Goal: Task Accomplishment & Management: Manage account settings

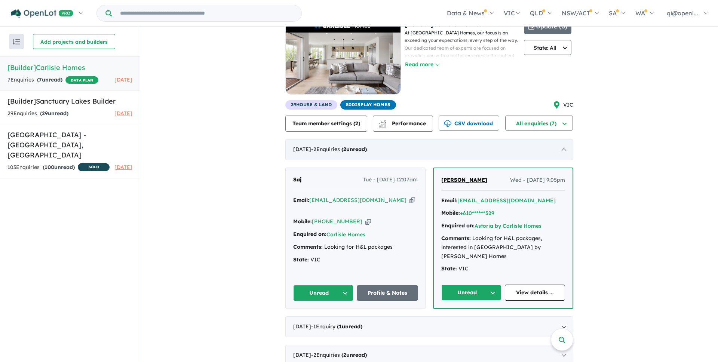
scroll to position [3, 0]
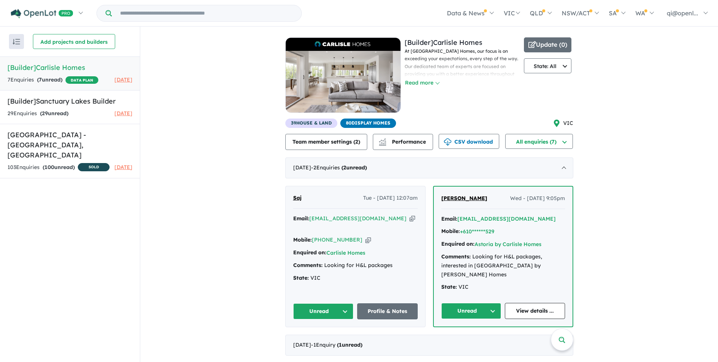
click at [383, 57] on img at bounding box center [343, 82] width 115 height 62
click at [476, 147] on button "CSV download" at bounding box center [469, 141] width 61 height 15
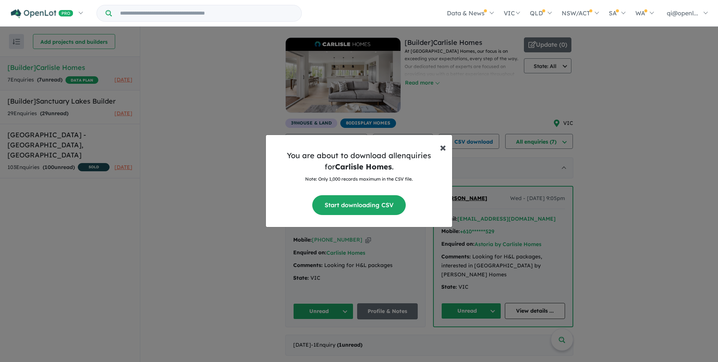
click at [438, 145] on button "× Close" at bounding box center [443, 144] width 18 height 18
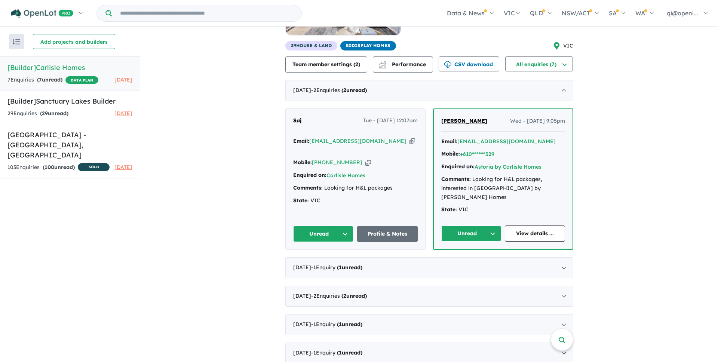
scroll to position [3, 0]
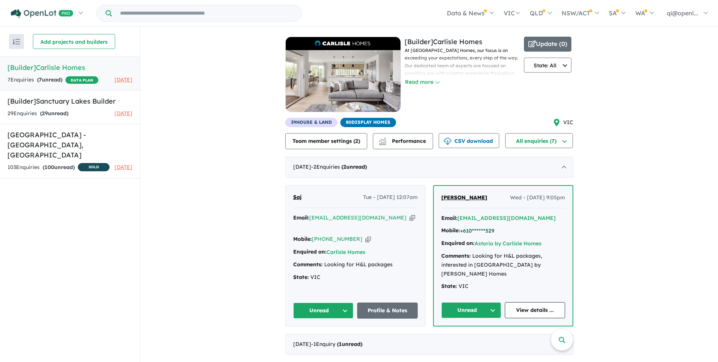
click at [480, 228] on button "+610******529" at bounding box center [477, 231] width 34 height 8
click at [523, 303] on link "View details ..." at bounding box center [535, 310] width 60 height 16
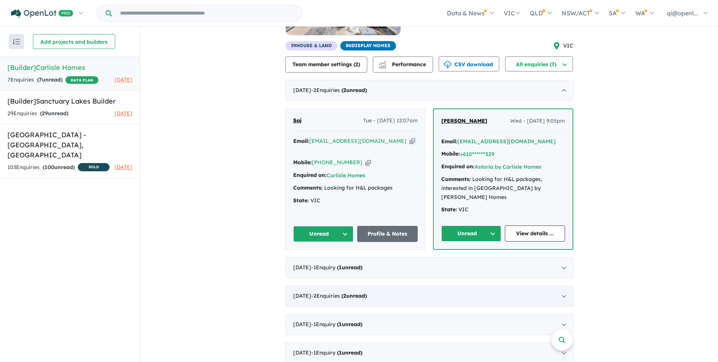
click at [411, 290] on div "June 2025 - 2 Enquir ies ( 2 unread)" at bounding box center [430, 296] width 288 height 21
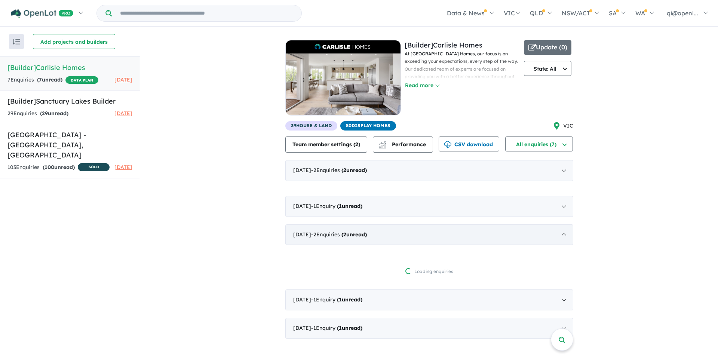
scroll to position [0, 0]
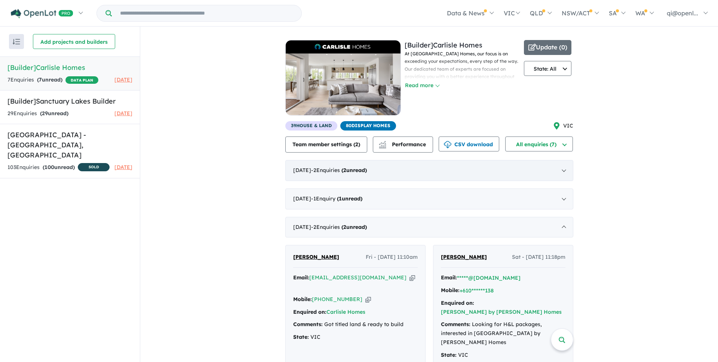
click at [421, 179] on div "September 2025 - 2 Enquir ies ( 2 unread)" at bounding box center [430, 170] width 288 height 21
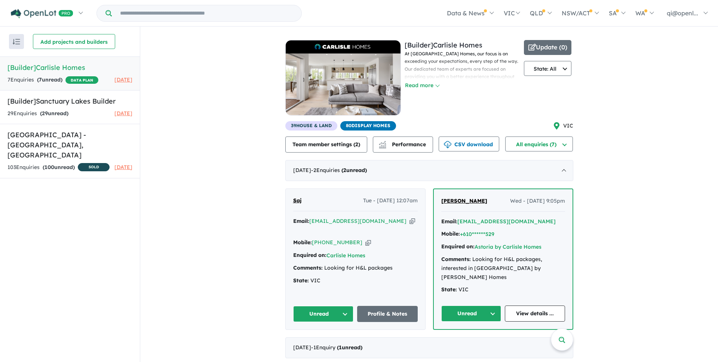
scroll to position [80, 0]
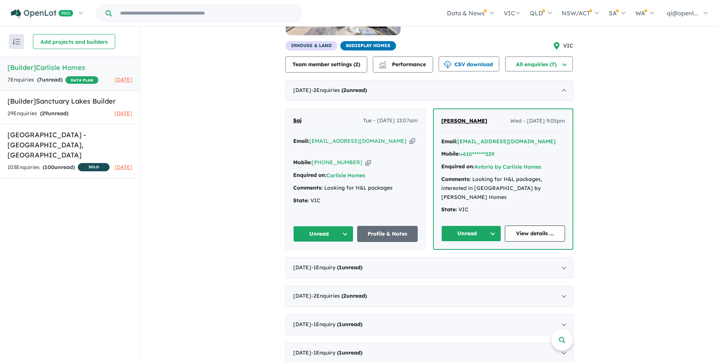
click at [409, 330] on div "September 2025 - 2 Enquir ies ( 2 unread) Saj Tue - 30/09/2025, 12:07am Email: …" at bounding box center [430, 221] width 288 height 283
click at [409, 323] on div "February 2025 - 1 Enquir y ( 1 unread)" at bounding box center [430, 324] width 288 height 21
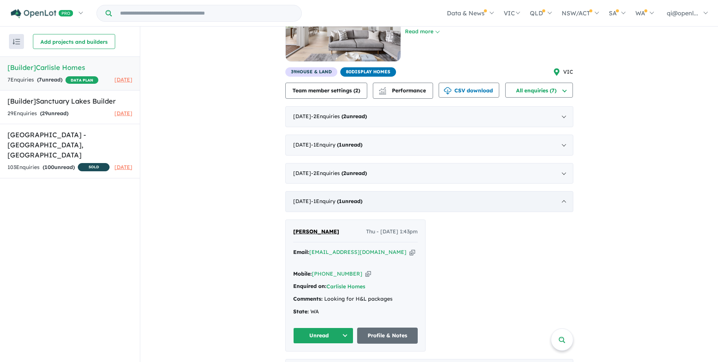
scroll to position [70, 0]
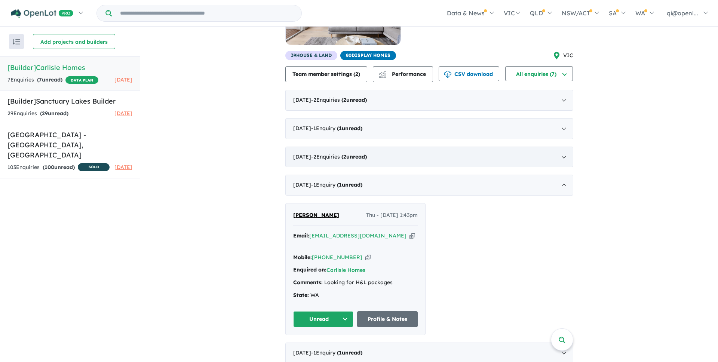
click at [428, 162] on div "June 2025 - 2 Enquir ies ( 2 unread)" at bounding box center [430, 157] width 288 height 21
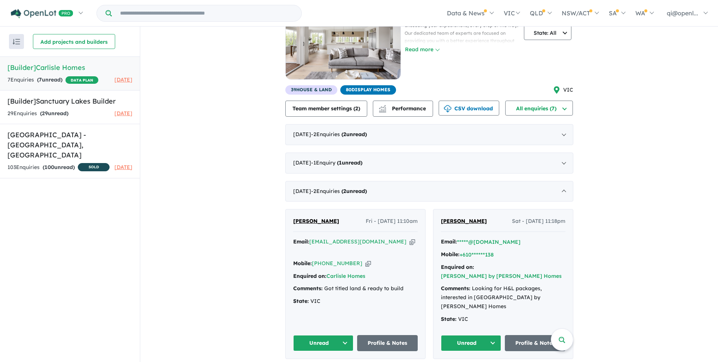
scroll to position [79, 0]
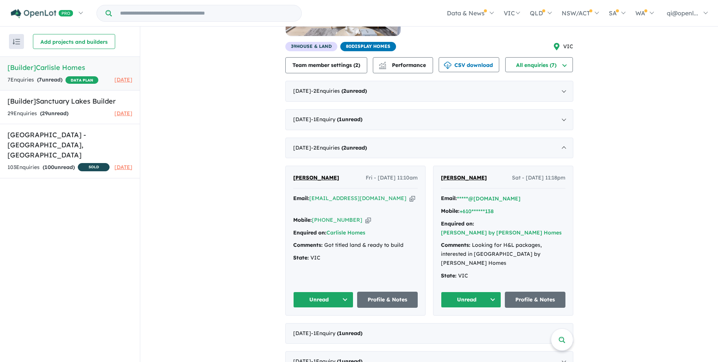
drag, startPoint x: 555, startPoint y: 249, endPoint x: 476, endPoint y: 183, distance: 103.1
click at [476, 183] on div "Mason Ermstrang Sat - 07/06/2025, 11:18pm Email: *****@gmail.com Mobile: +610**…" at bounding box center [504, 240] width 140 height 149
click at [611, 239] on div "View 2 builders in your account 7 Enquir ies ( 7 unread) DATA PLAN [DATE] [Buil…" at bounding box center [429, 163] width 578 height 433
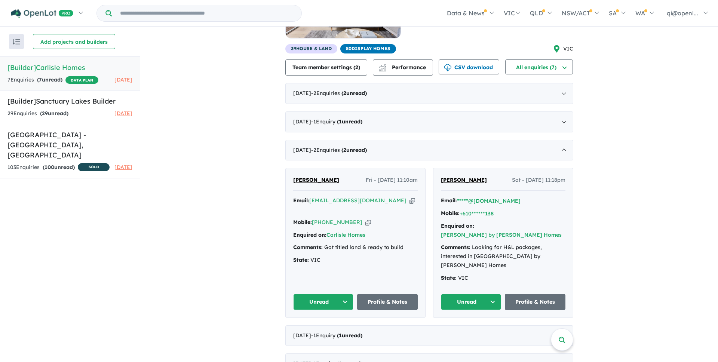
click at [425, 211] on div "Kate Burrows Fri - 27/06/2025, 11:10am Email: burrowskate5@gmail.com Copied! Mo…" at bounding box center [430, 243] width 288 height 150
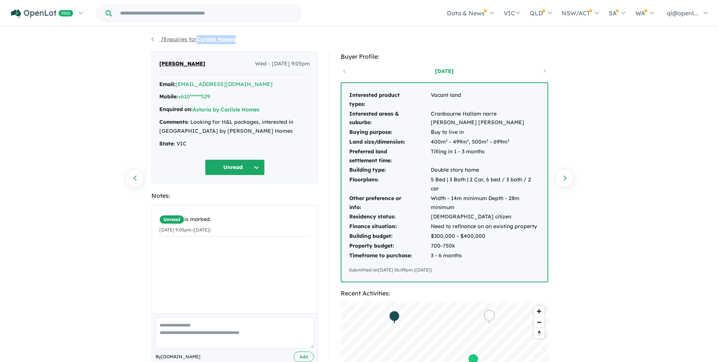
copy strong "Carlisle Homes"
drag, startPoint x: 254, startPoint y: 43, endPoint x: 199, endPoint y: 40, distance: 54.3
click at [199, 40] on ul "7 Enquiries for Carlisle Homes" at bounding box center [359, 39] width 415 height 9
click at [598, 179] on div "7 Enquiries for Carlisle Homes Previous enquiry Next enquiry Natasha K Wed - 17…" at bounding box center [359, 196] width 718 height 336
drag, startPoint x: 421, startPoint y: 187, endPoint x: 466, endPoint y: 266, distance: 91.5
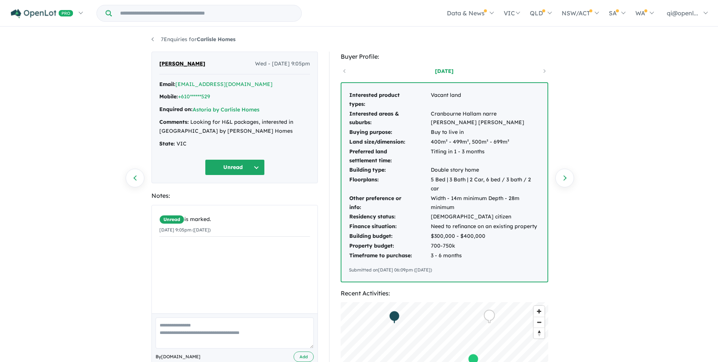
click at [466, 267] on div "Interested product types: Vacant land Interested areas & suburbs: Cranbourne Ha…" at bounding box center [445, 182] width 206 height 199
click at [466, 266] on div "Submitted on 25/02/2021 06:09pm (Thursday)" at bounding box center [444, 269] width 191 height 7
click at [381, 168] on td "Building type:" at bounding box center [390, 170] width 82 height 10
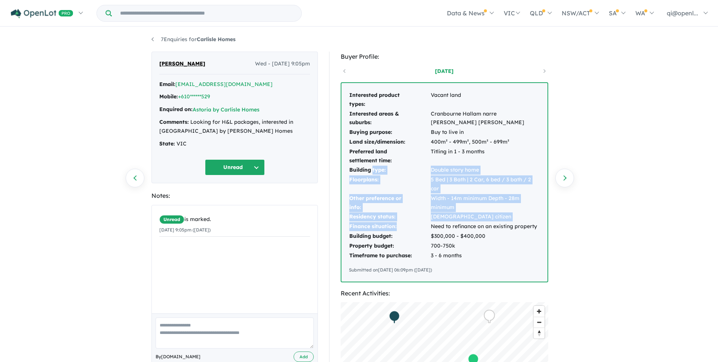
drag, startPoint x: 381, startPoint y: 168, endPoint x: 423, endPoint y: 229, distance: 74.6
click at [423, 229] on tbody "Interested product types: Vacant land Interested areas & suburbs: Cranbourne Ha…" at bounding box center [444, 176] width 191 height 170
click at [454, 239] on td "$300,000 - $400,000" at bounding box center [486, 237] width 110 height 10
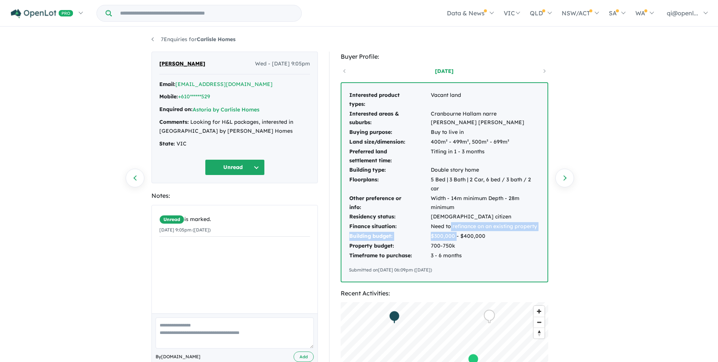
drag, startPoint x: 454, startPoint y: 239, endPoint x: 450, endPoint y: 229, distance: 10.8
click at [450, 229] on tbody "Interested product types: Vacant land Interested areas & suburbs: Cranbourne Ha…" at bounding box center [444, 176] width 191 height 170
click at [450, 230] on td "Need to refinance on an existing property" at bounding box center [486, 227] width 110 height 10
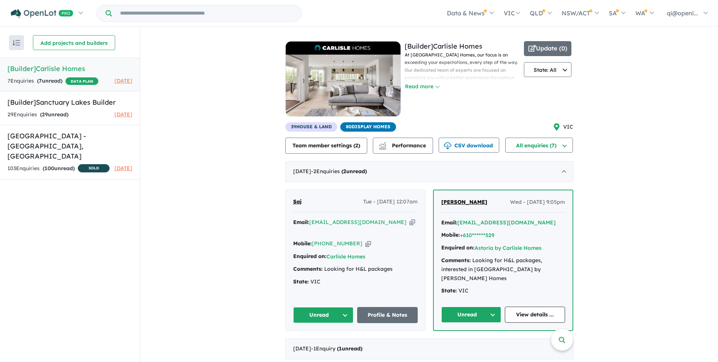
click at [196, 134] on div "View 2 builders in your account 7 Enquir ies ( 7 unread) DATA PLAN [DATE] [Buil…" at bounding box center [429, 240] width 578 height 424
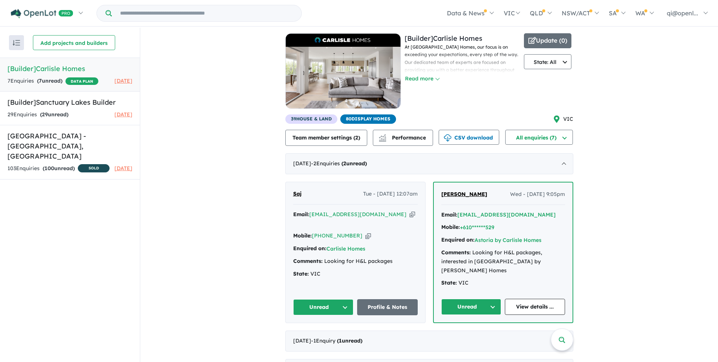
scroll to position [8, 0]
click at [504, 98] on div "[Builder] Carlisle Homes At [GEOGRAPHIC_DATA] Homes, our focus is on exceeding …" at bounding box center [463, 73] width 116 height 81
